Goal: Task Accomplishment & Management: Manage account settings

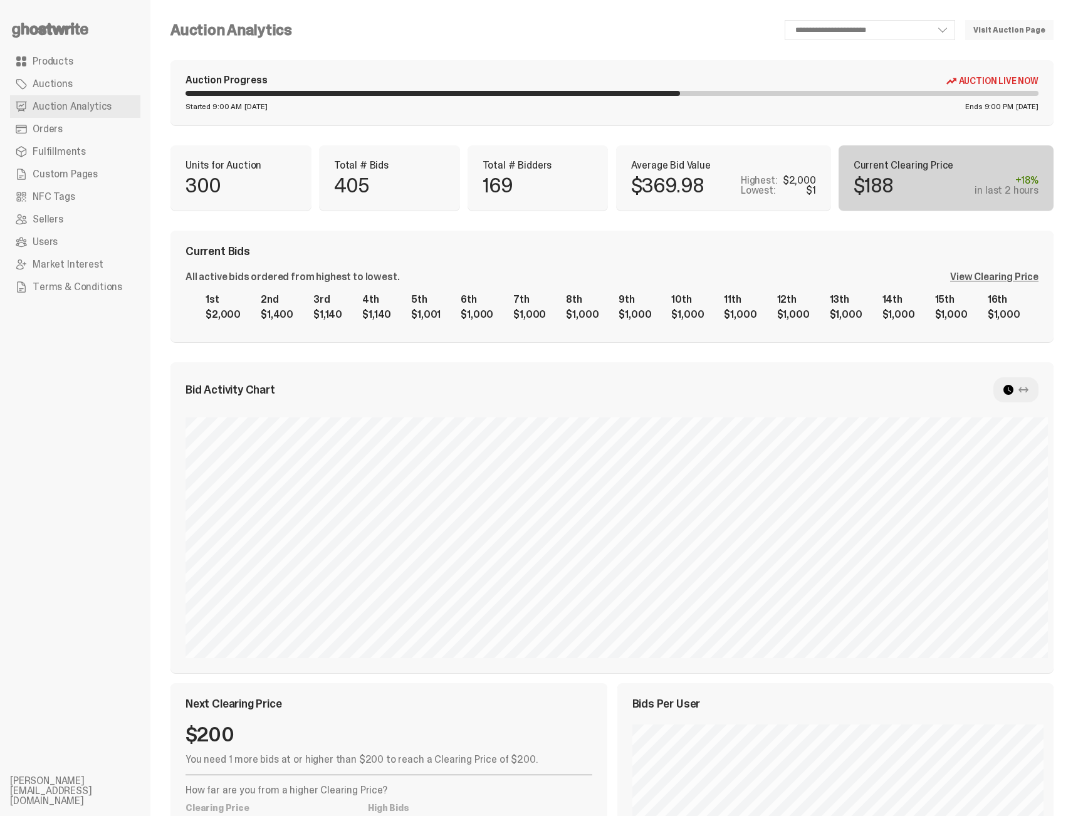
click at [690, 219] on div "**********" at bounding box center [611, 500] width 883 height 960
select select "**"
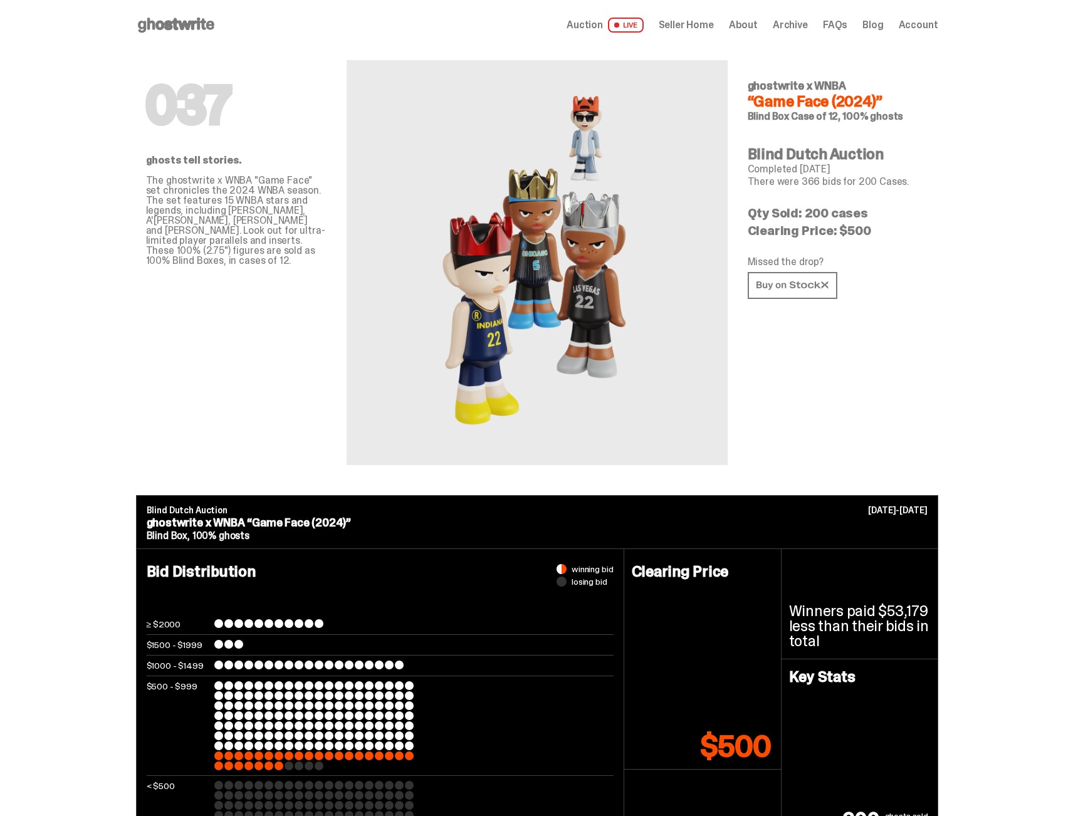
click at [585, 30] on span "Auction" at bounding box center [585, 25] width 36 height 10
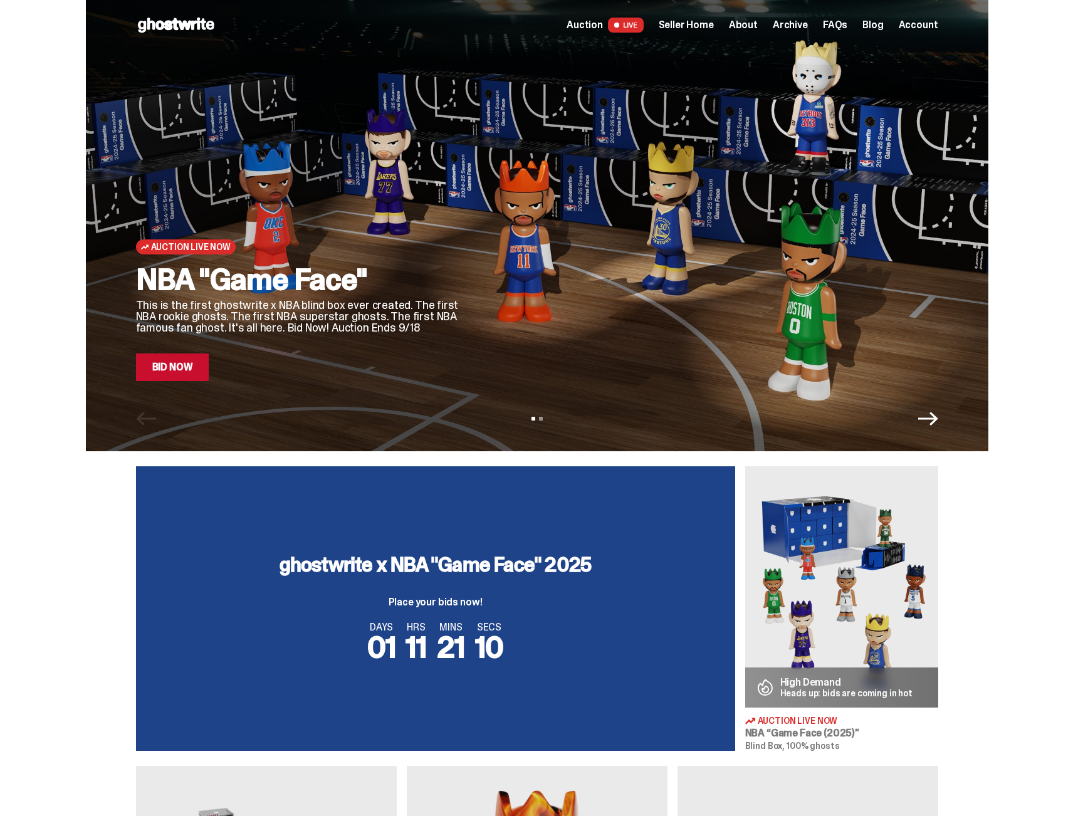
click at [709, 24] on span "Seller Home" at bounding box center [686, 25] width 55 height 10
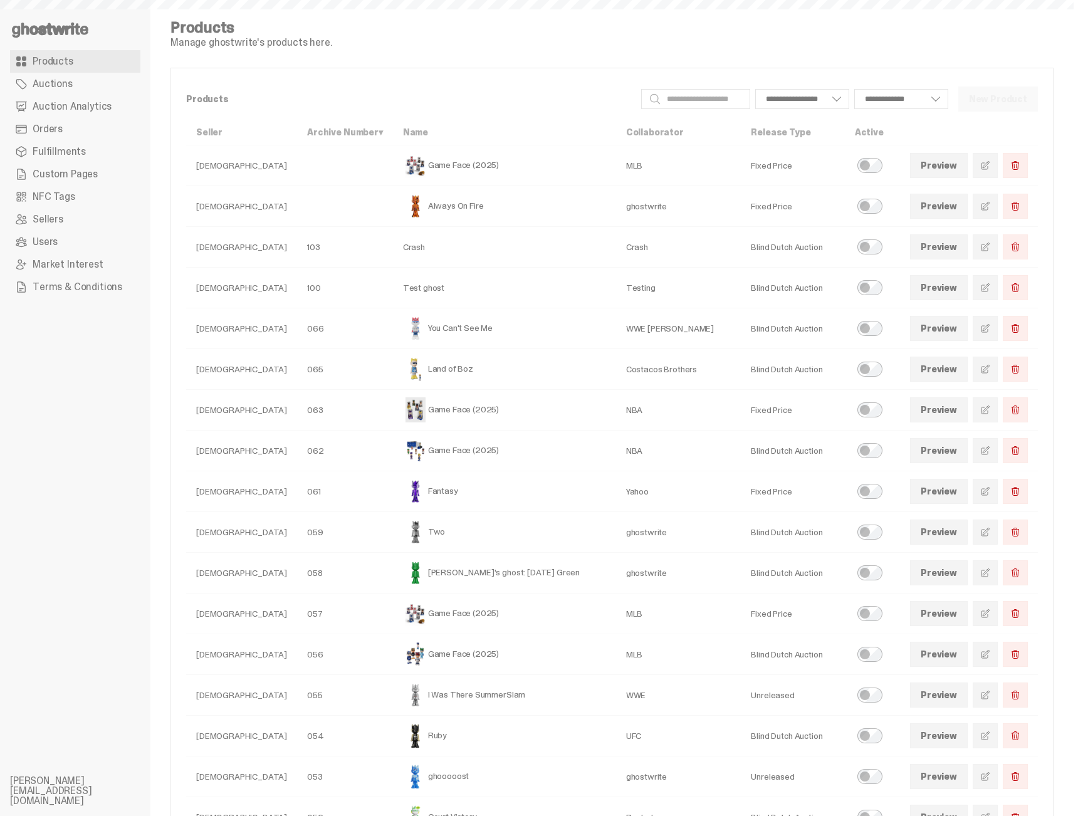
select select
click at [58, 124] on span "Orders" at bounding box center [48, 129] width 30 height 10
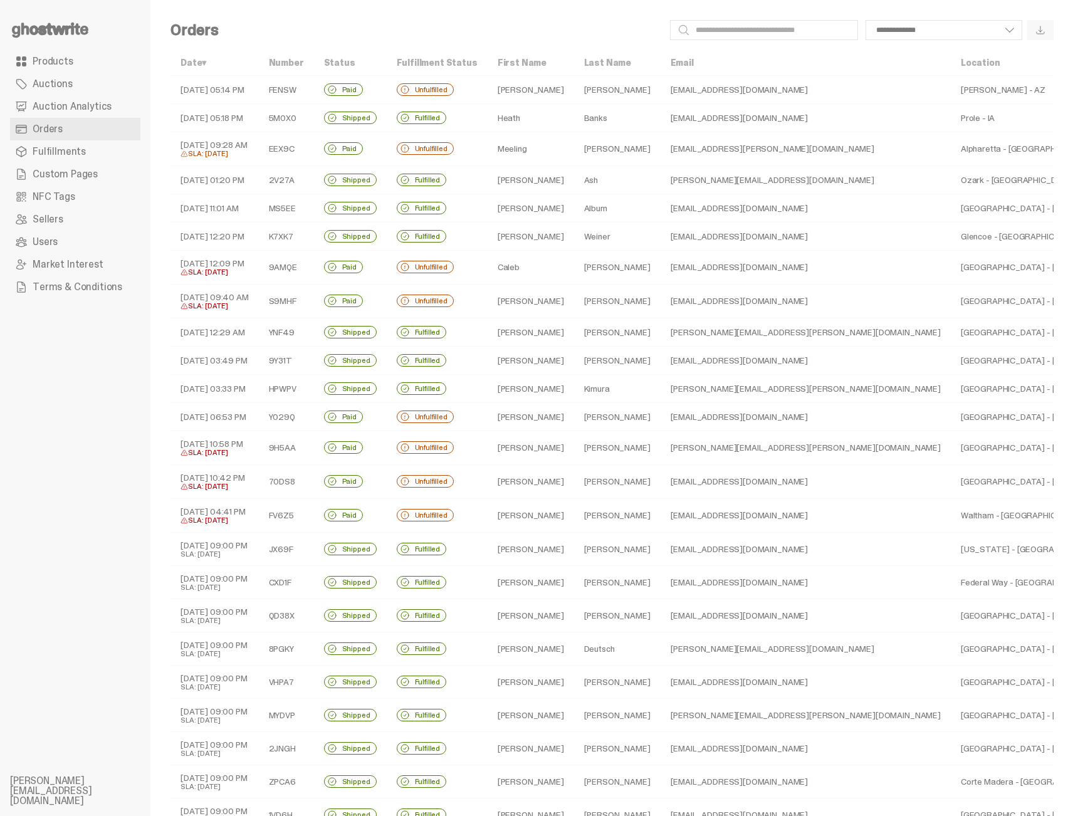
click at [218, 117] on td "09-15-25 05:18 PM" at bounding box center [214, 118] width 88 height 28
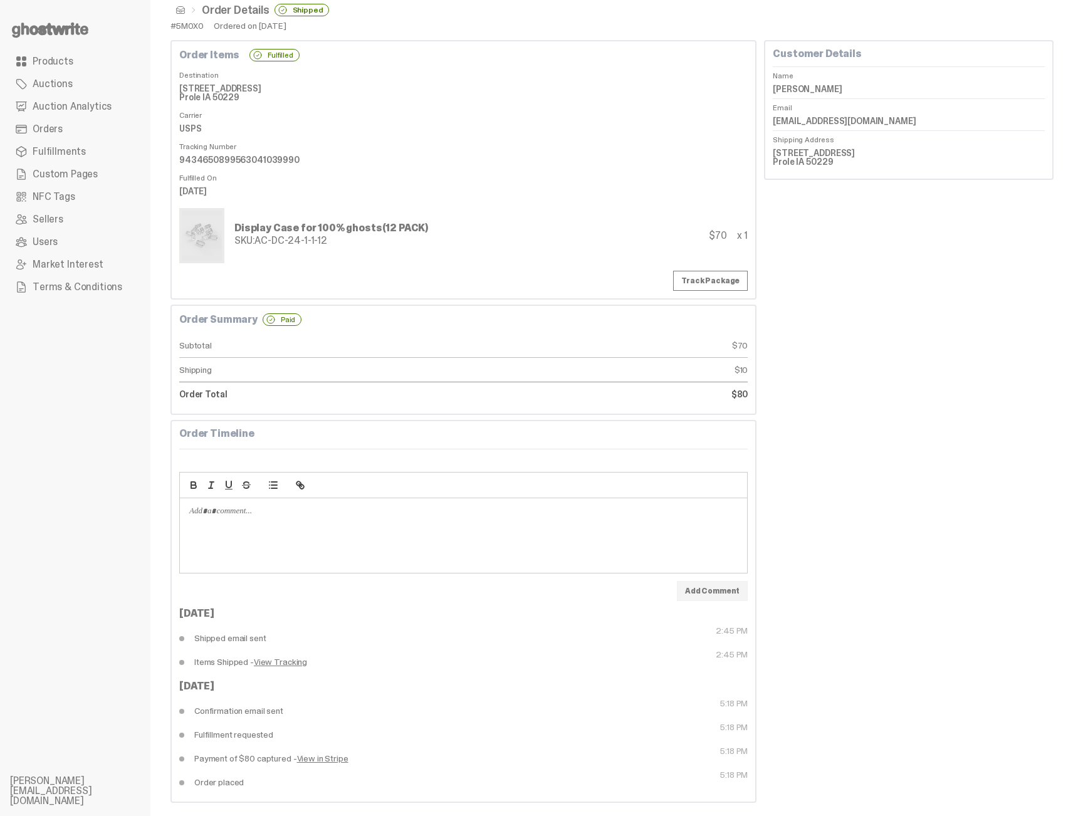
scroll to position [32, 0]
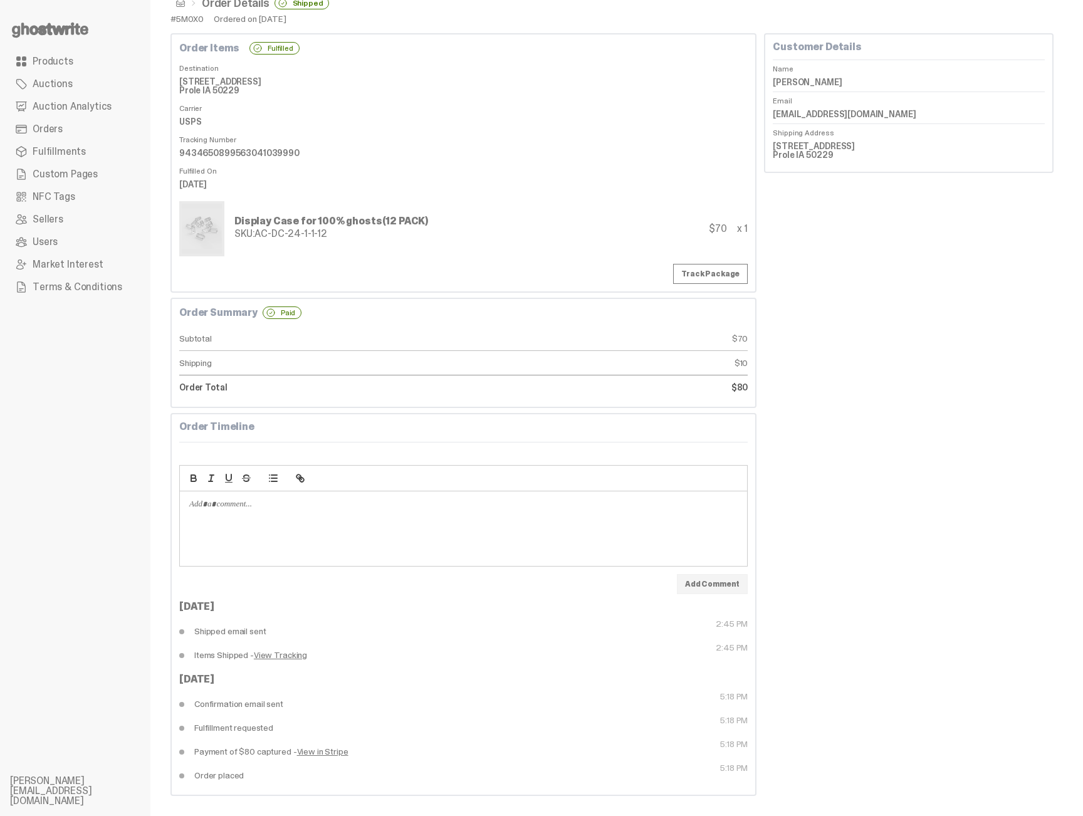
click at [285, 654] on link "View Tracking" at bounding box center [280, 655] width 53 height 9
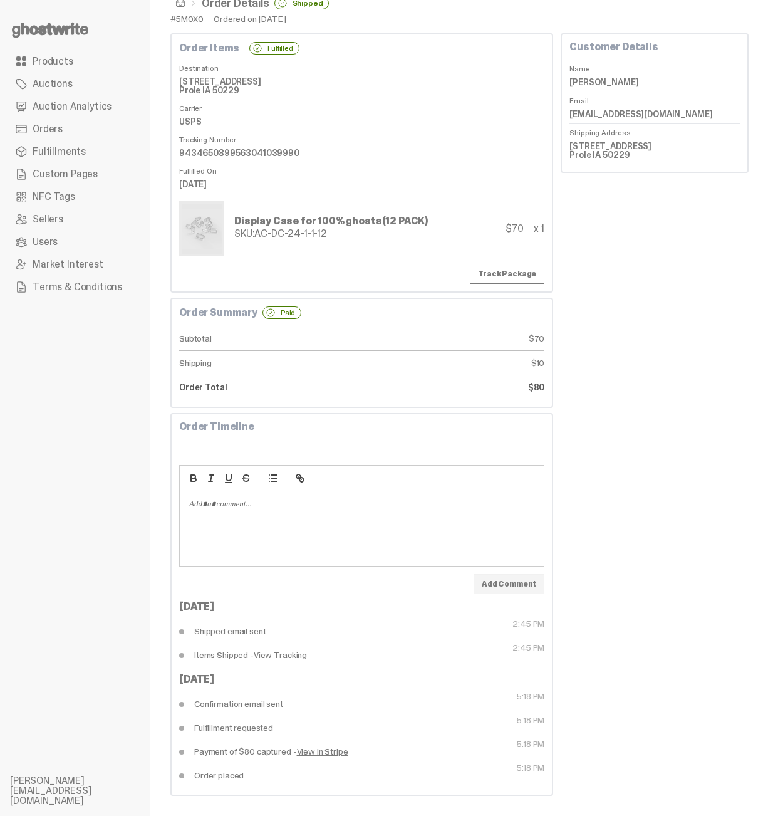
click at [671, 469] on div "Customer Details Name Heath Banks Email bbump04@gmail.com Shipping Address 8054…" at bounding box center [655, 414] width 188 height 763
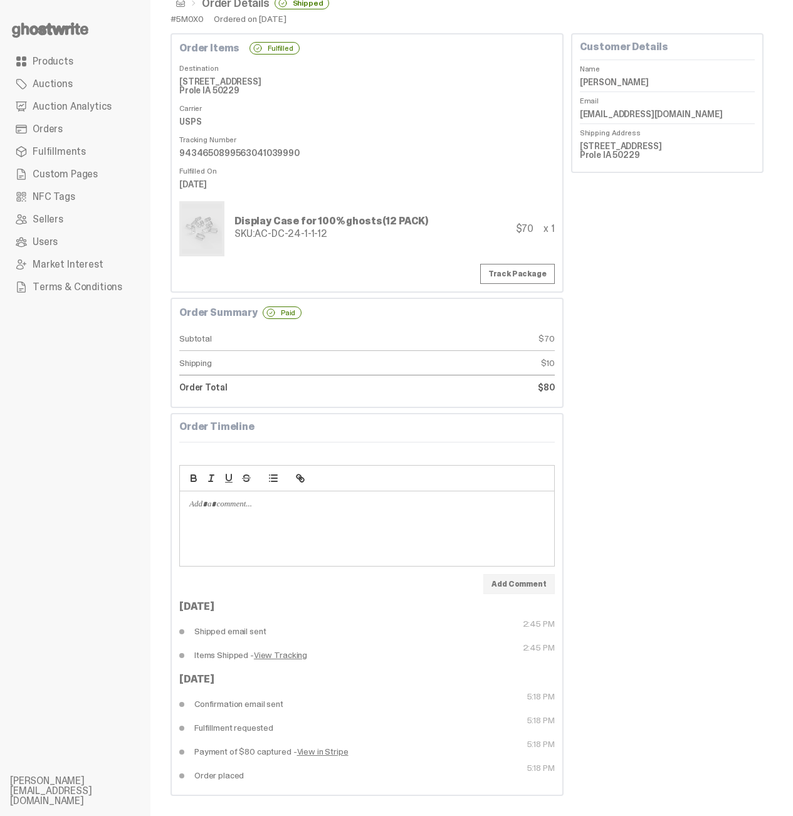
drag, startPoint x: 213, startPoint y: 701, endPoint x: 338, endPoint y: 712, distance: 125.8
click at [341, 713] on dd "Confirmation email sent" at bounding box center [272, 704] width 187 height 24
click at [327, 708] on dd "Confirmation email sent" at bounding box center [272, 704] width 187 height 24
drag, startPoint x: 204, startPoint y: 649, endPoint x: 416, endPoint y: 677, distance: 213.7
click at [416, 677] on div "Sep 16, 2025 Shipped email sent 2:45 PM Items Shipped - View Tracking 2:45 PM S…" at bounding box center [366, 695] width 375 height 186
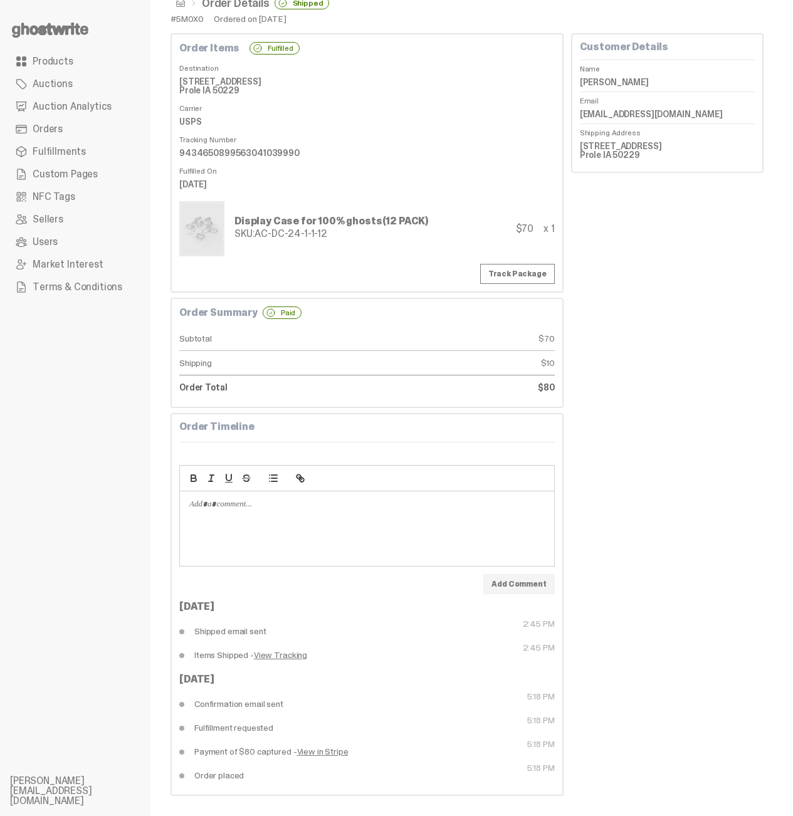
click at [416, 677] on div "Sep 15, 2025" at bounding box center [366, 679] width 375 height 10
click at [684, 723] on div "Customer Details Name Heath Banks Email bbump04@gmail.com Shipping Address 8054…" at bounding box center [667, 414] width 192 height 763
click at [612, 236] on div "Customer Details Name Heath Banks Email bbump04@gmail.com Shipping Address 8054…" at bounding box center [667, 414] width 192 height 763
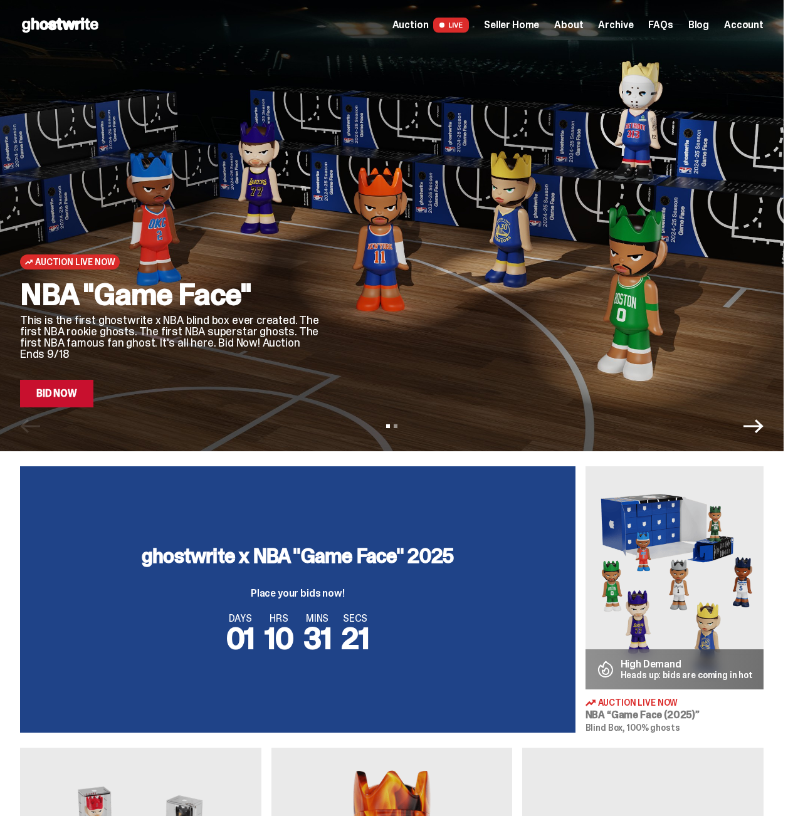
click at [531, 36] on div "Open main menu Home Auction LIVE Seller Home About Archive FAQs Blog Account" at bounding box center [391, 25] width 783 height 50
click at [531, 30] on span "Seller Home" at bounding box center [511, 25] width 55 height 10
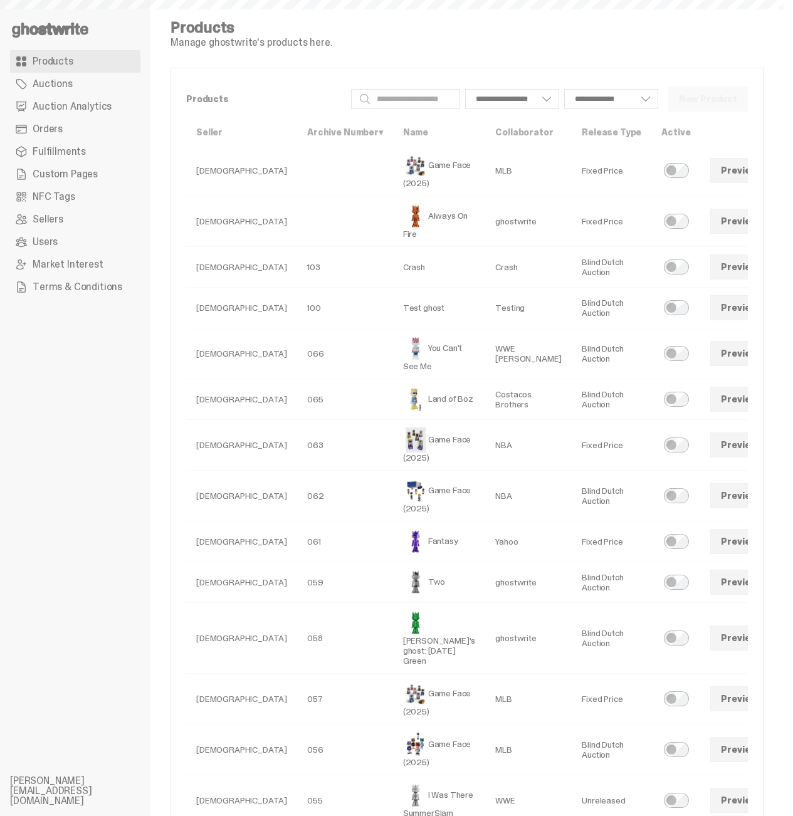
select select
click at [52, 111] on span "Auction Analytics" at bounding box center [72, 107] width 79 height 10
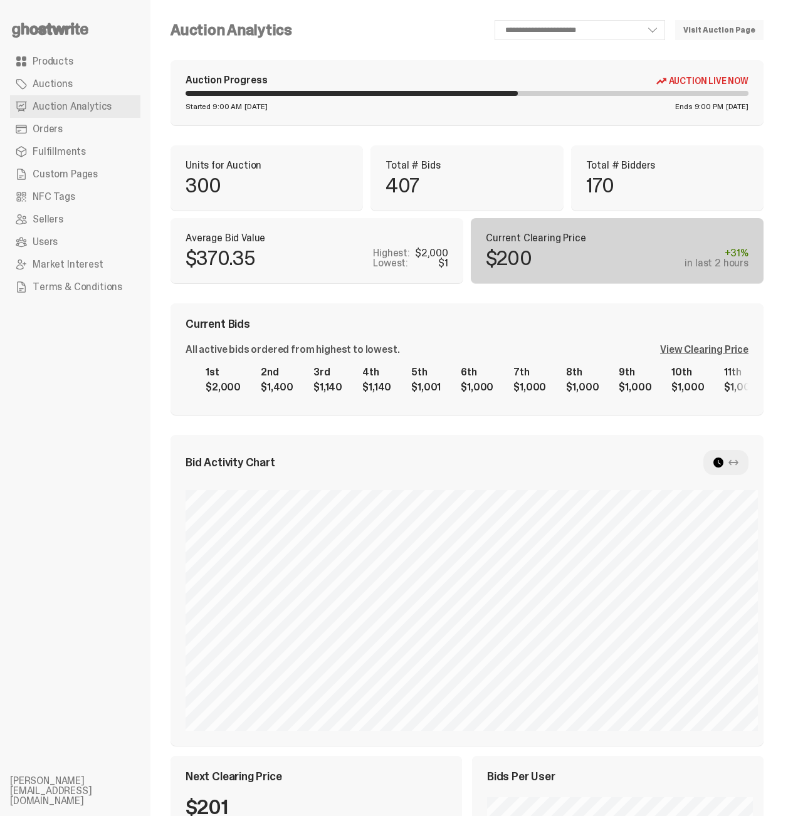
click at [394, 29] on div "**********" at bounding box center [532, 30] width 461 height 20
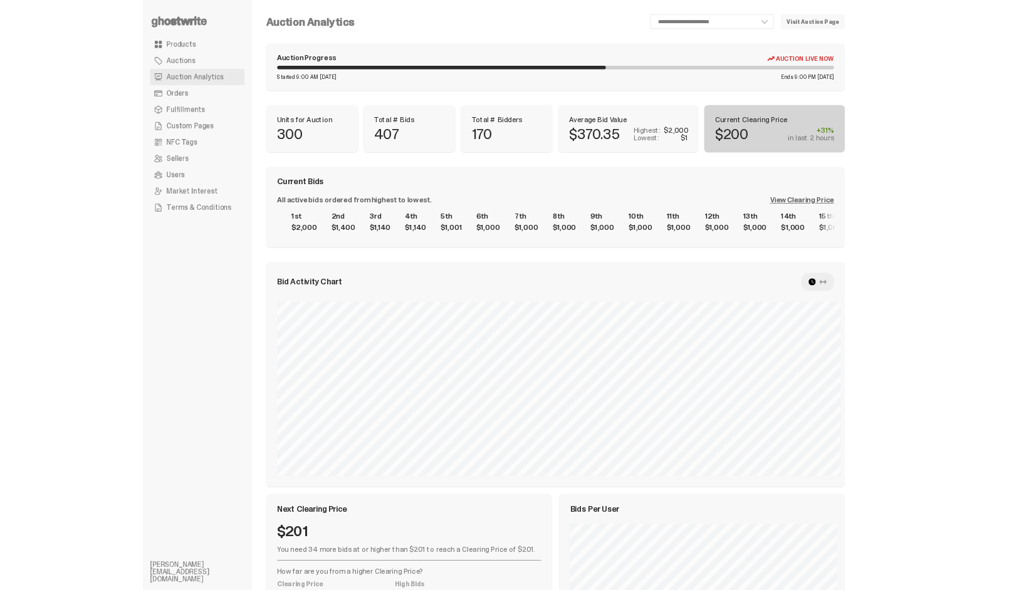
scroll to position [10, 0]
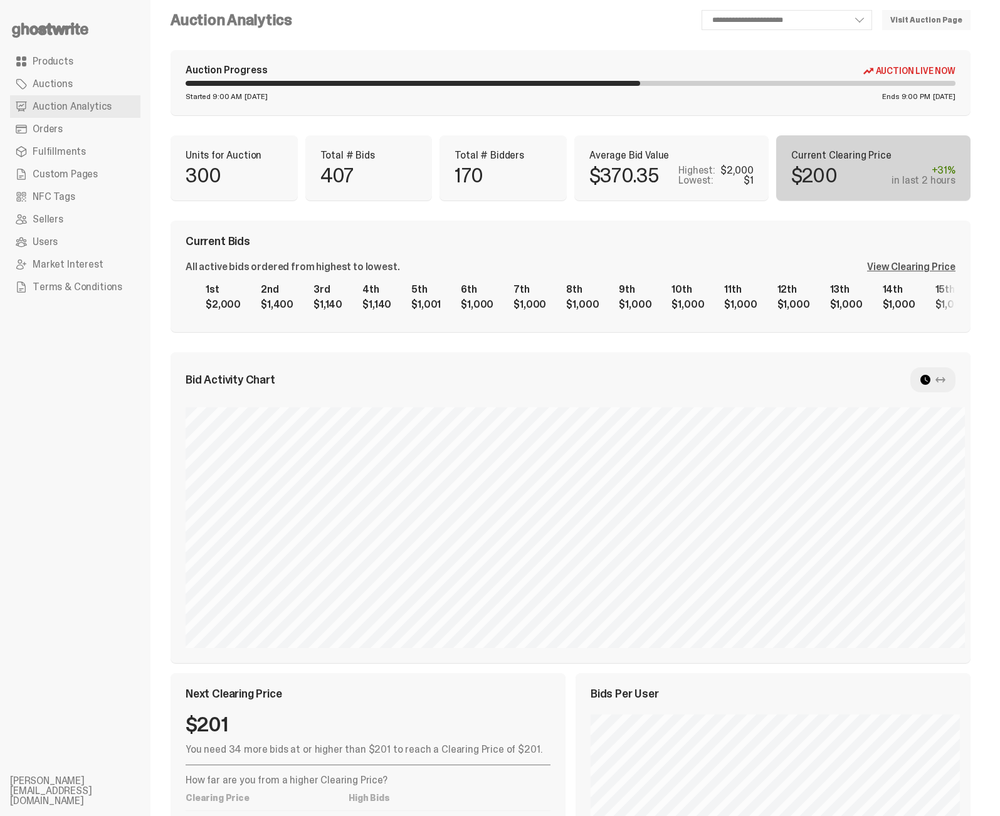
click at [370, 25] on div "**********" at bounding box center [636, 20] width 668 height 20
select select "**"
click at [118, 505] on ul "Products Auctions Auction Analytics Orders Fulfillments Custom Pages NFC Tags S…" at bounding box center [75, 408] width 150 height 816
